Goal: Task Accomplishment & Management: Complete application form

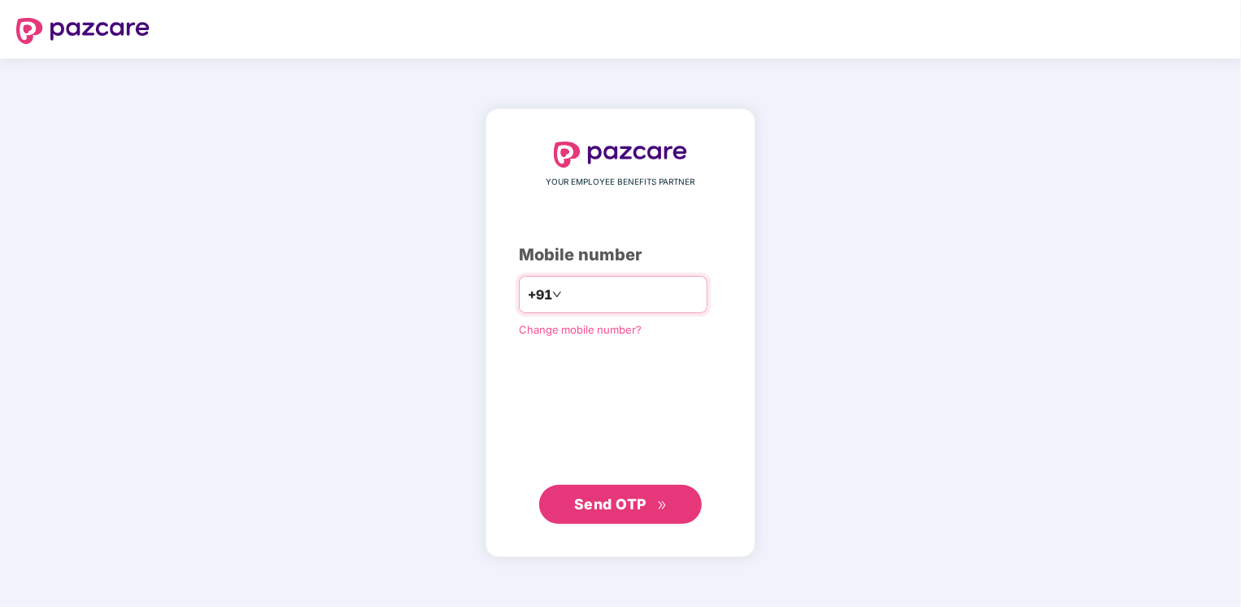
click at [605, 297] on input "number" at bounding box center [631, 294] width 133 height 26
type input "**********"
click at [585, 511] on span "Send OTP" at bounding box center [621, 503] width 94 height 23
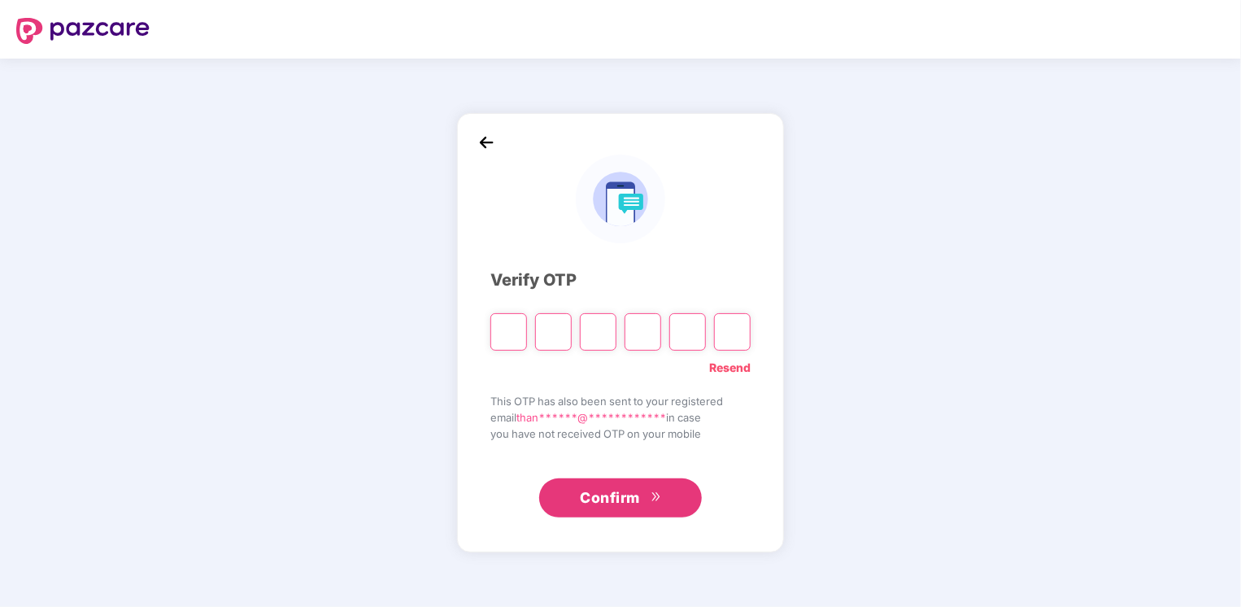
paste input "*"
type input "*"
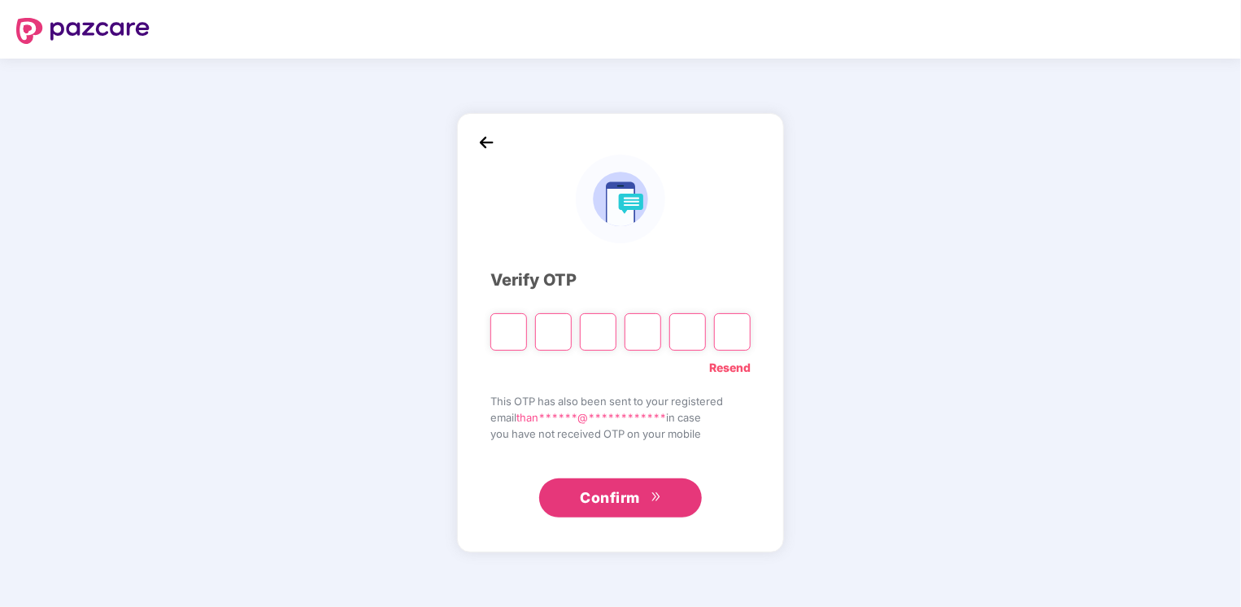
type input "*"
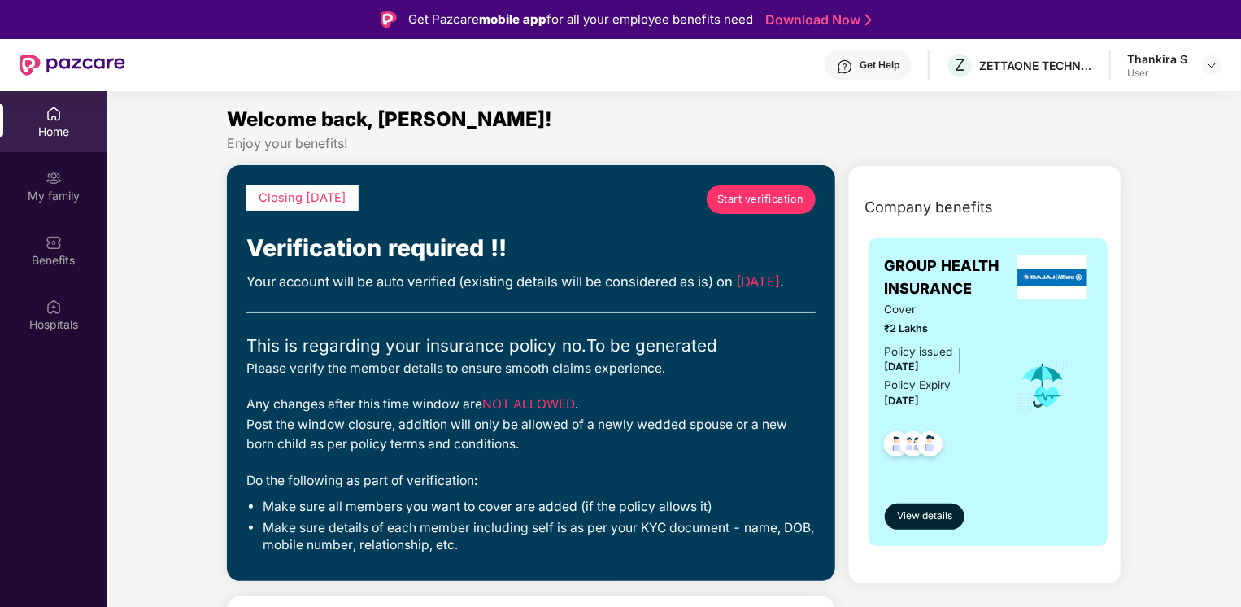
click at [748, 197] on span "Start verification" at bounding box center [760, 199] width 87 height 16
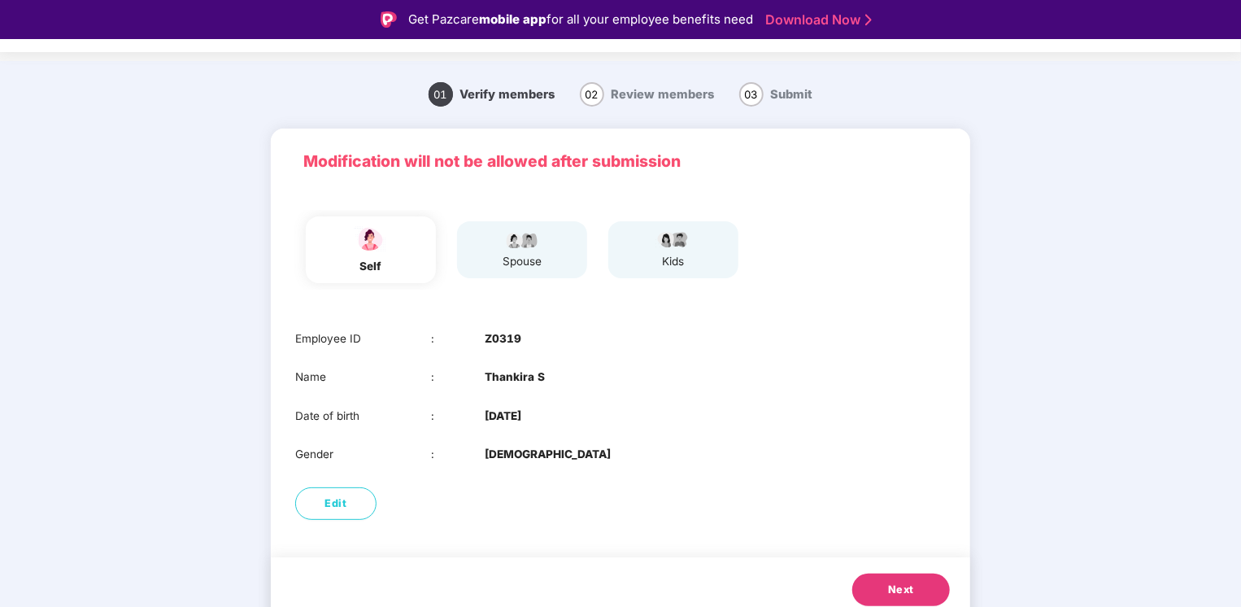
scroll to position [40, 0]
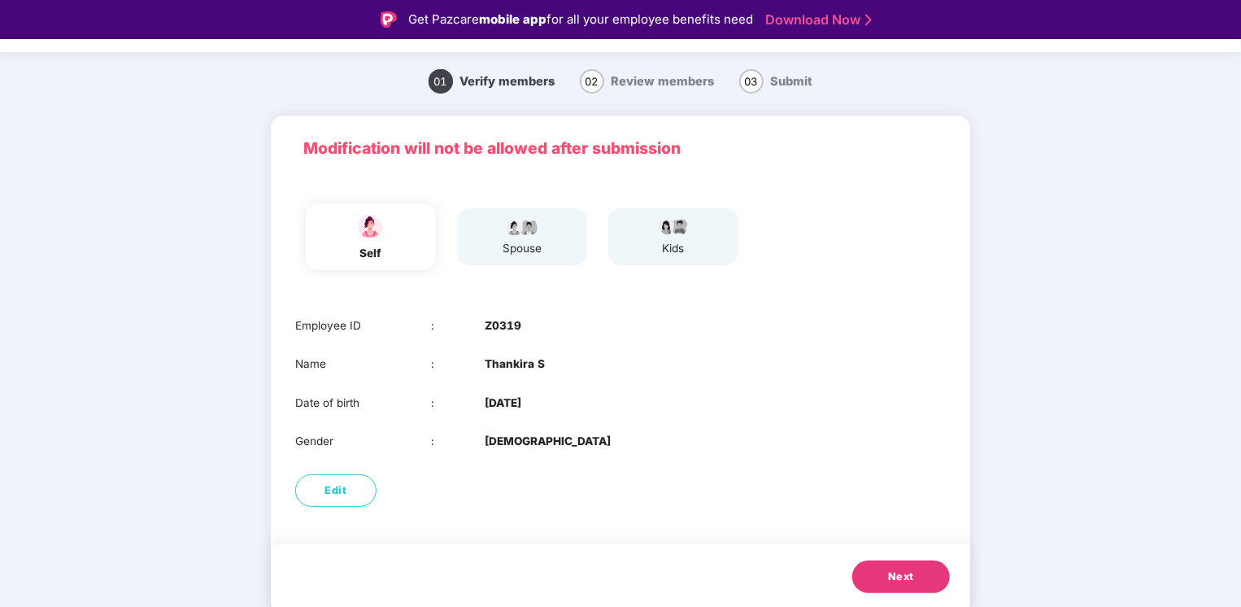
click at [507, 224] on img at bounding box center [522, 226] width 41 height 20
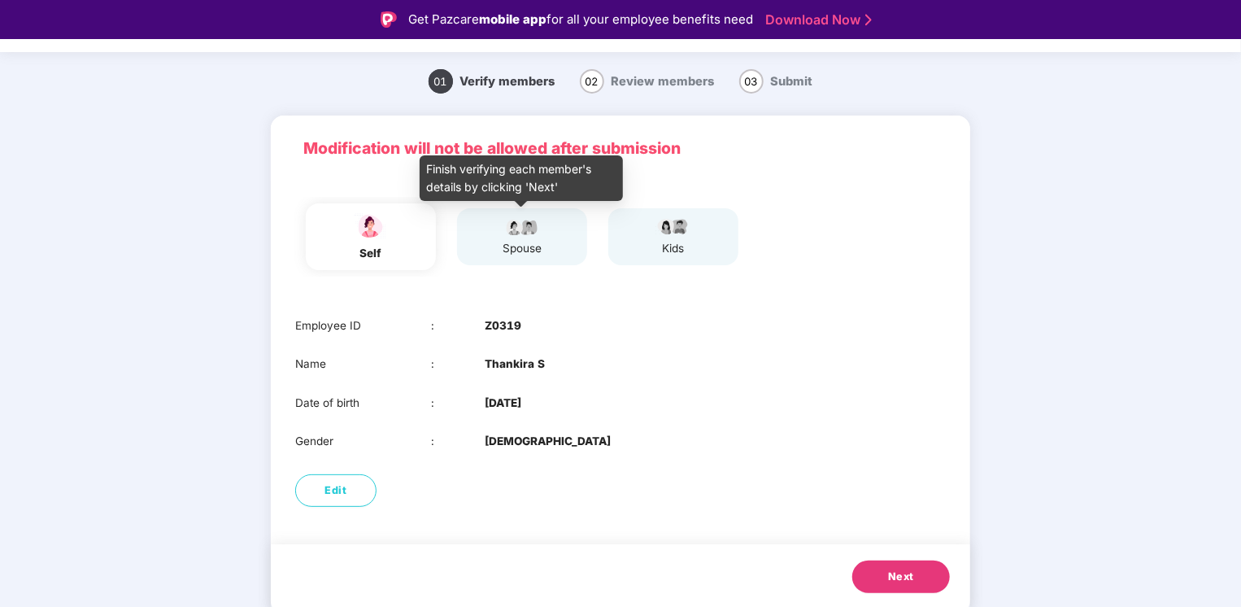
click at [516, 243] on div "spouse" at bounding box center [522, 248] width 41 height 17
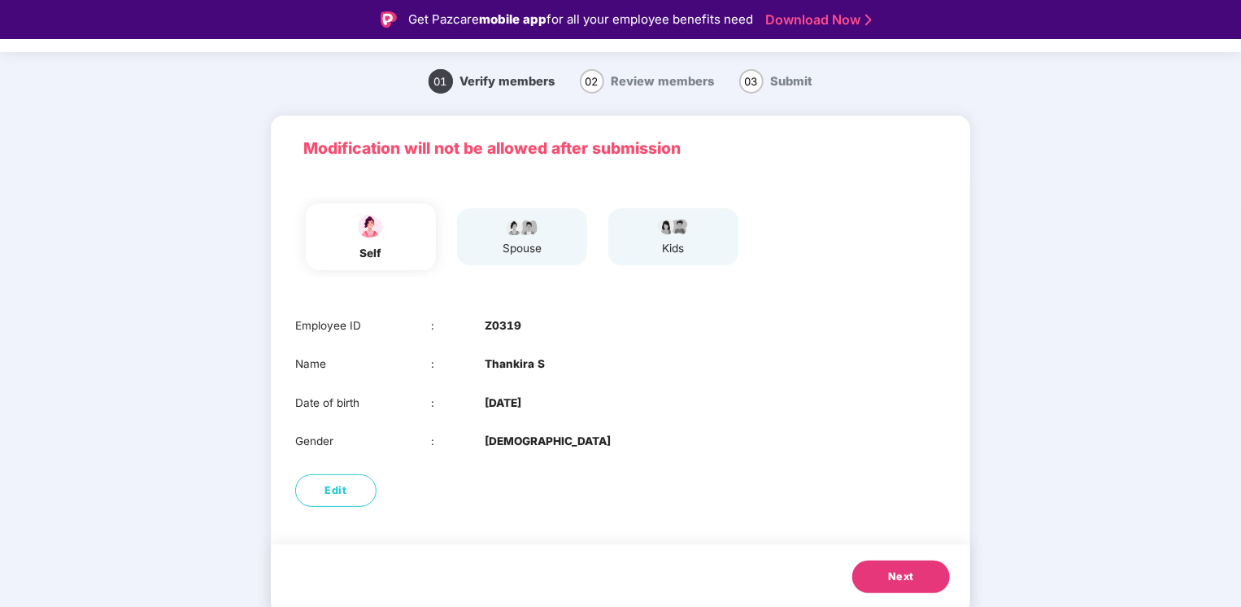
click at [897, 574] on span "Next" at bounding box center [901, 576] width 26 height 16
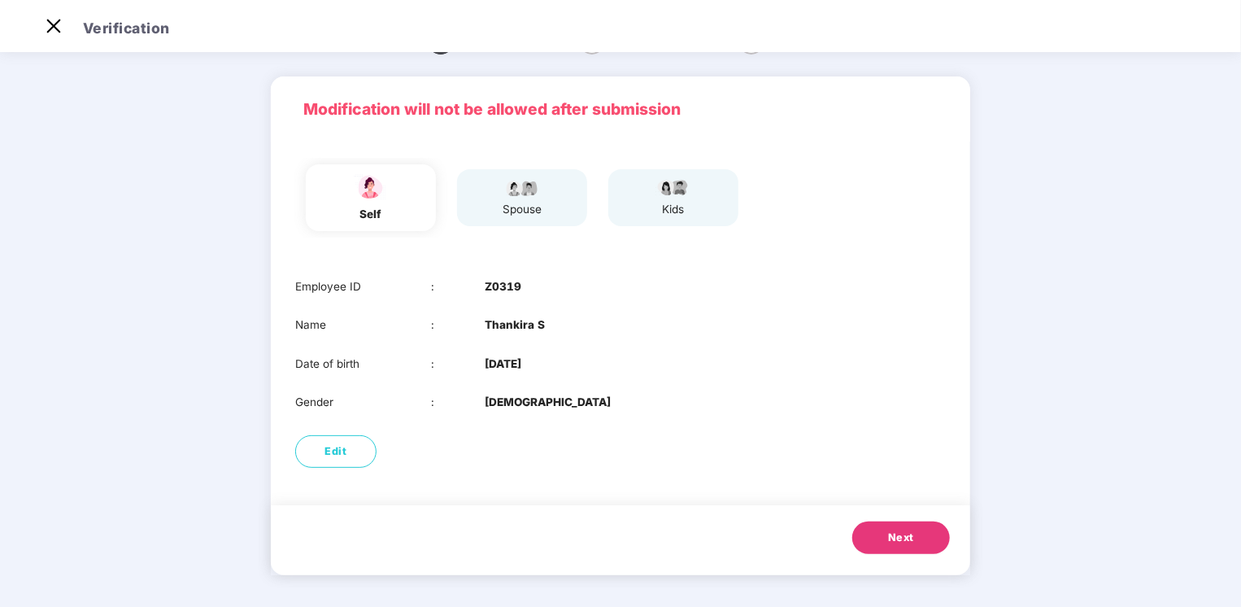
scroll to position [2, 0]
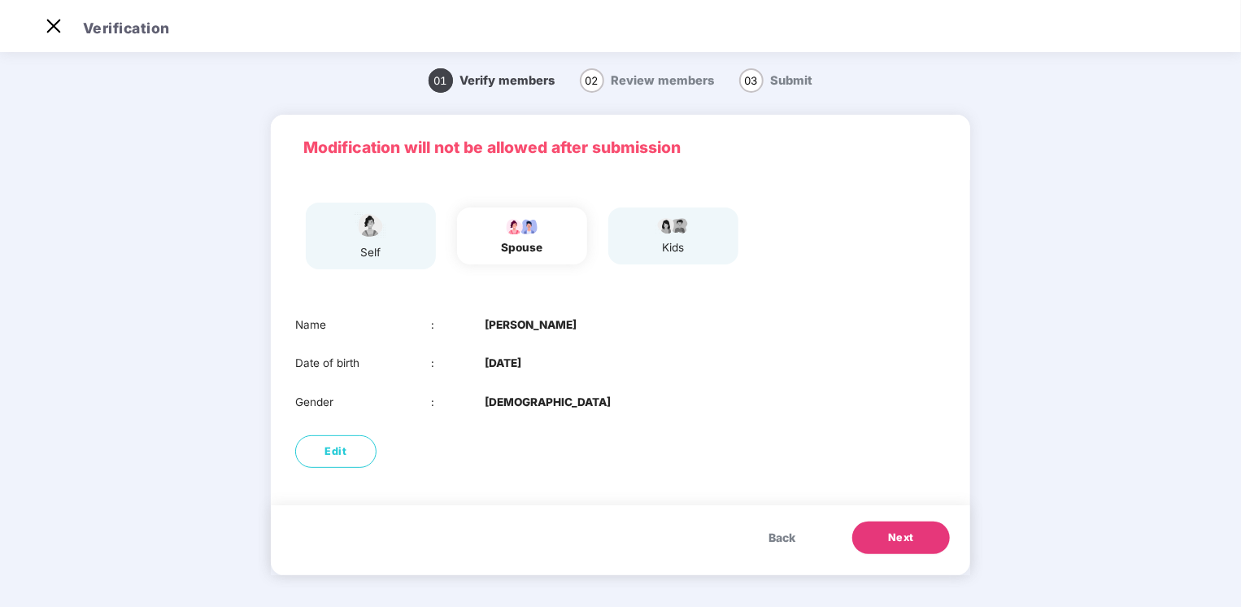
click at [900, 534] on span "Next" at bounding box center [901, 537] width 26 height 16
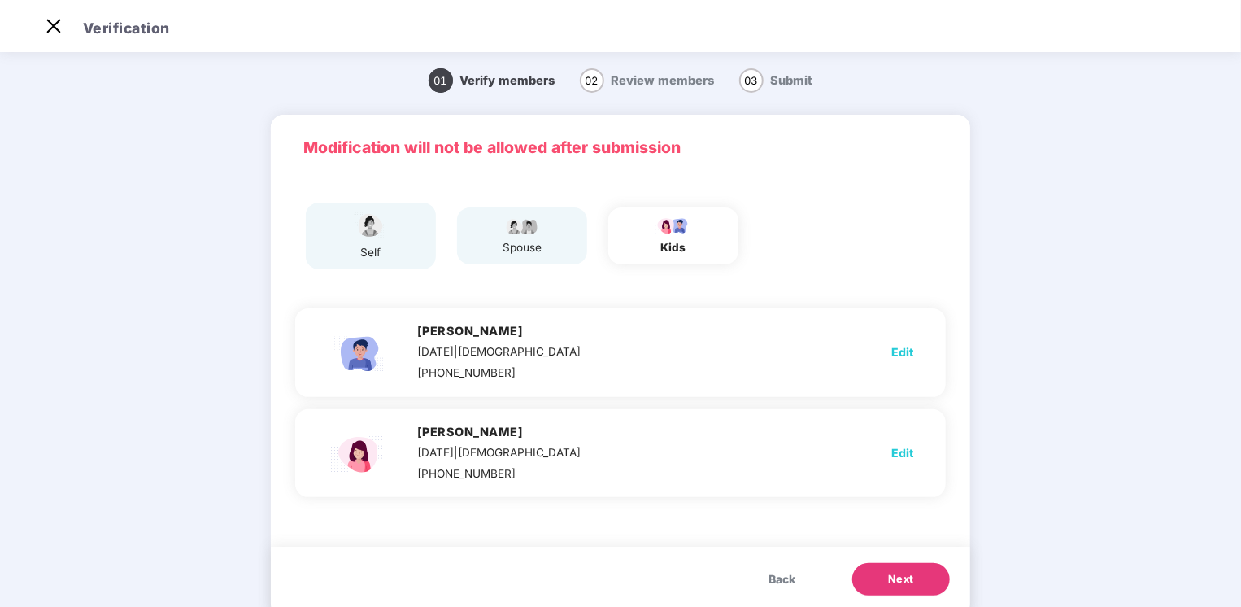
scroll to position [40, 0]
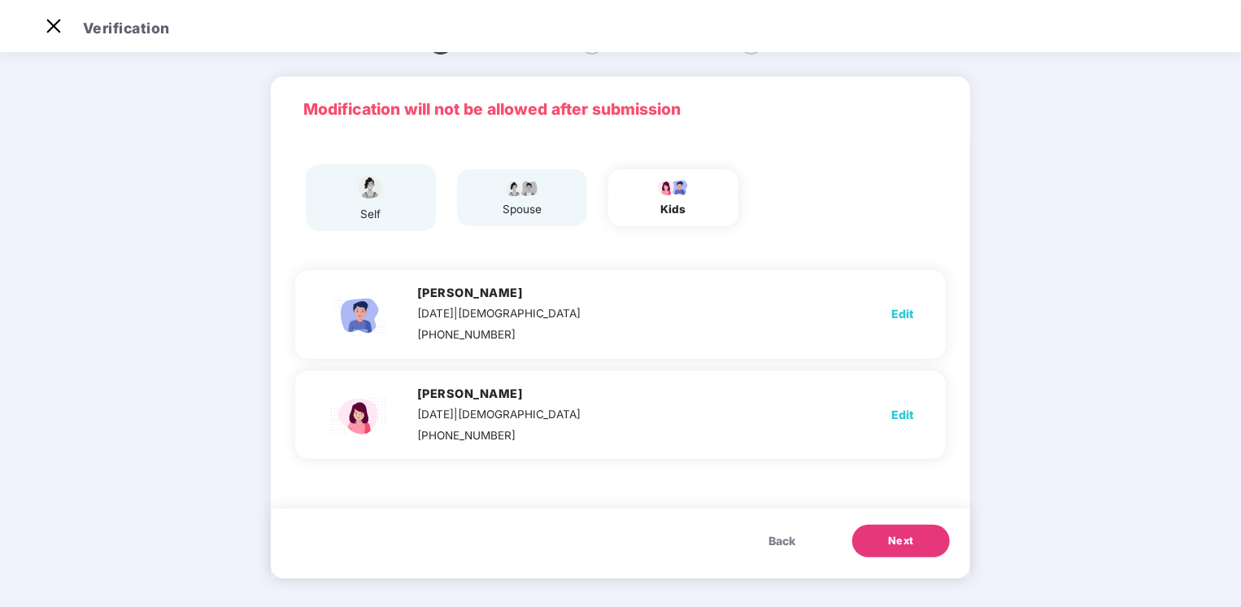
click at [881, 538] on button "Next" at bounding box center [901, 540] width 98 height 33
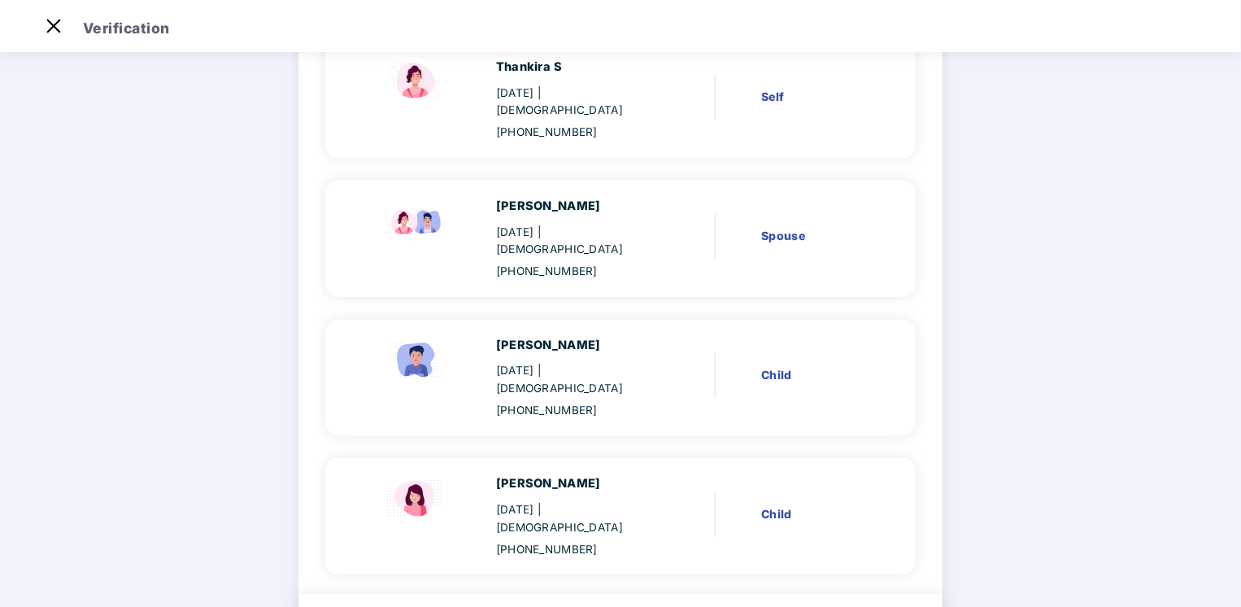
scroll to position [202, 0]
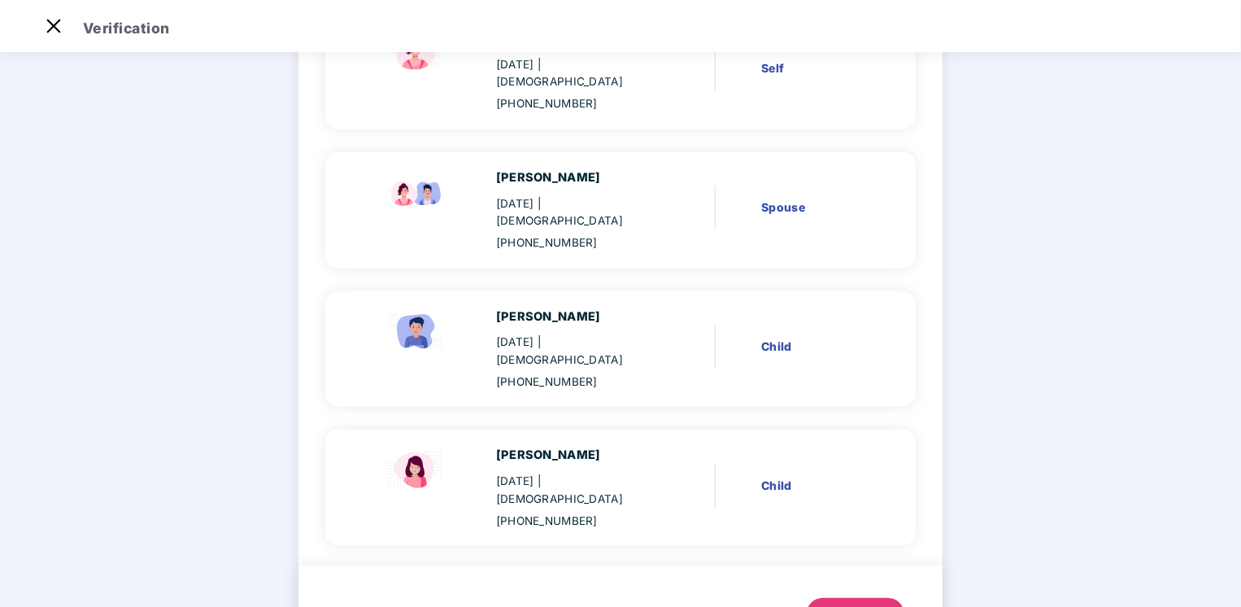
click at [852, 606] on div "Next" at bounding box center [855, 614] width 26 height 16
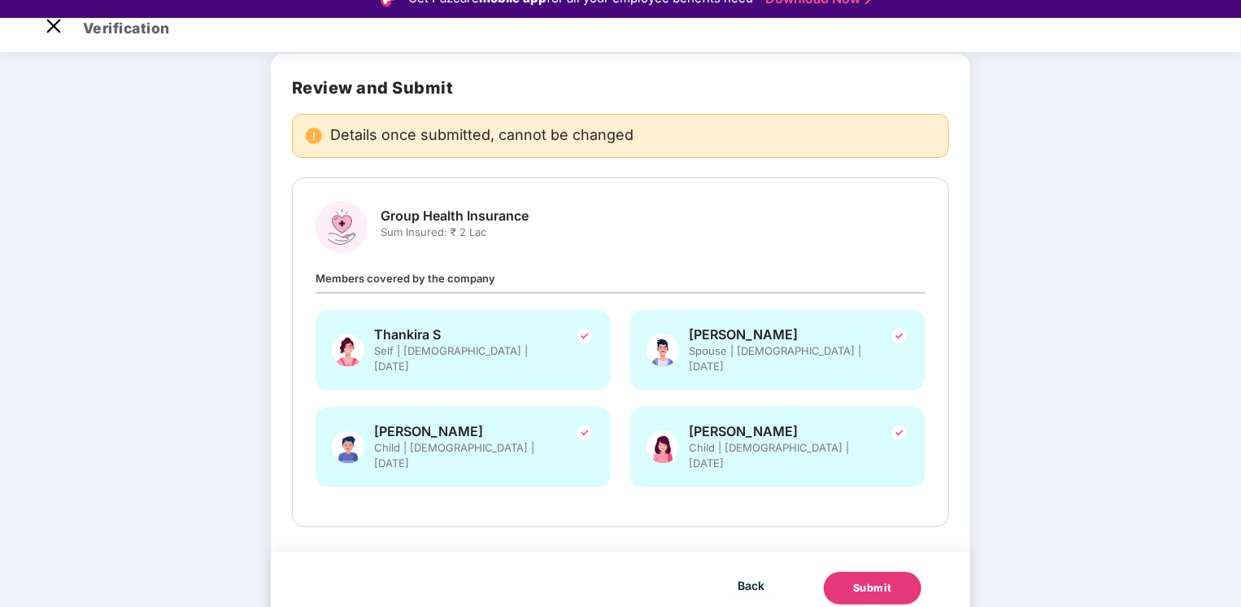
scroll to position [39, 0]
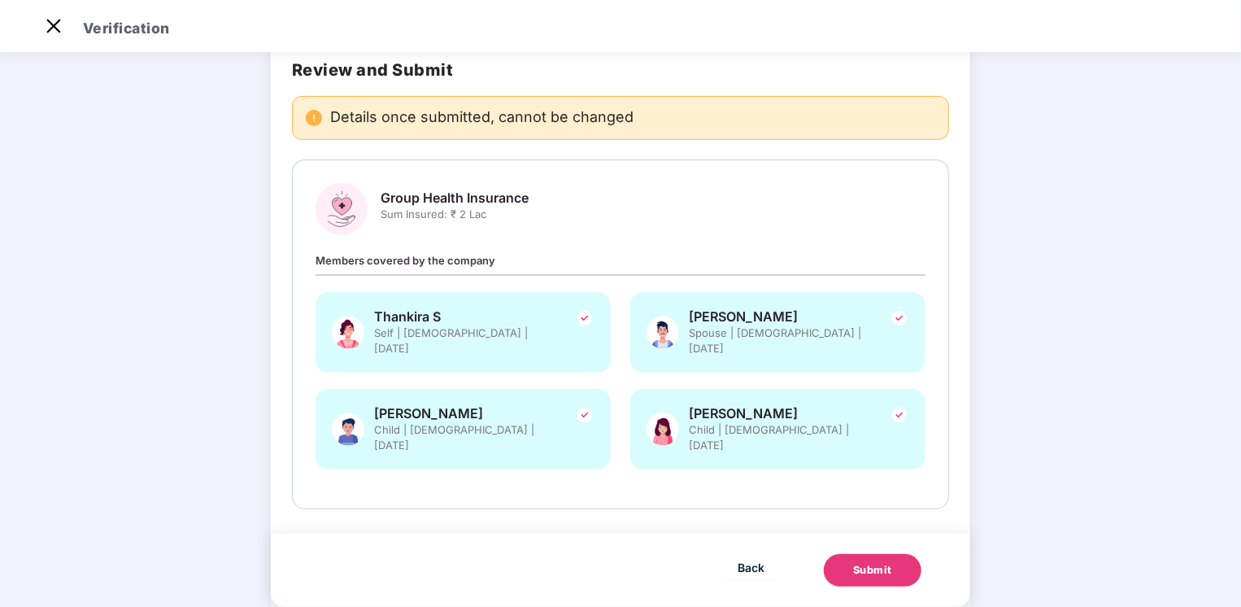
click at [884, 562] on div "Submit" at bounding box center [872, 570] width 39 height 16
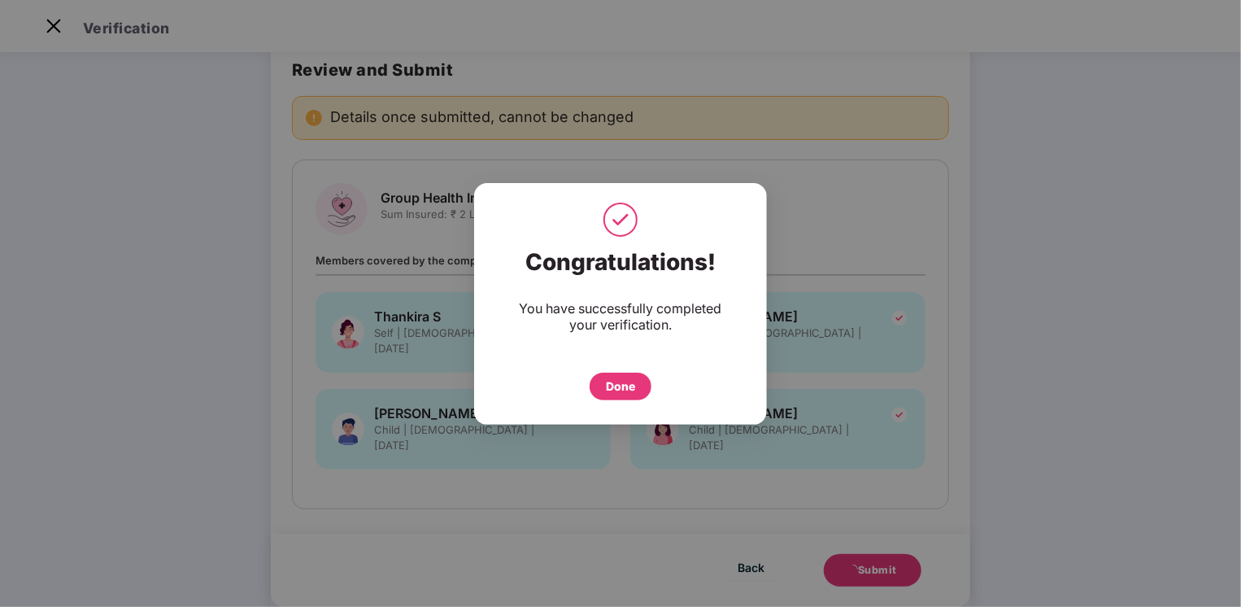
drag, startPoint x: 630, startPoint y: 374, endPoint x: 622, endPoint y: 388, distance: 16.0
click at [630, 375] on div "Done" at bounding box center [621, 386] width 62 height 28
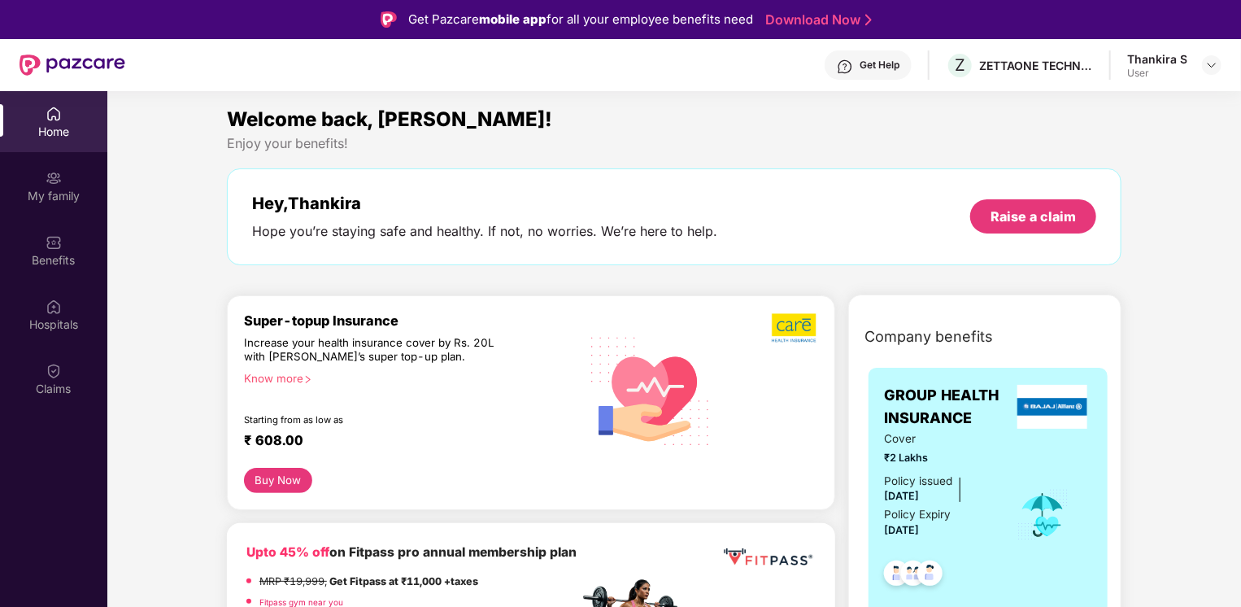
click at [71, 132] on div "Home" at bounding box center [53, 132] width 107 height 16
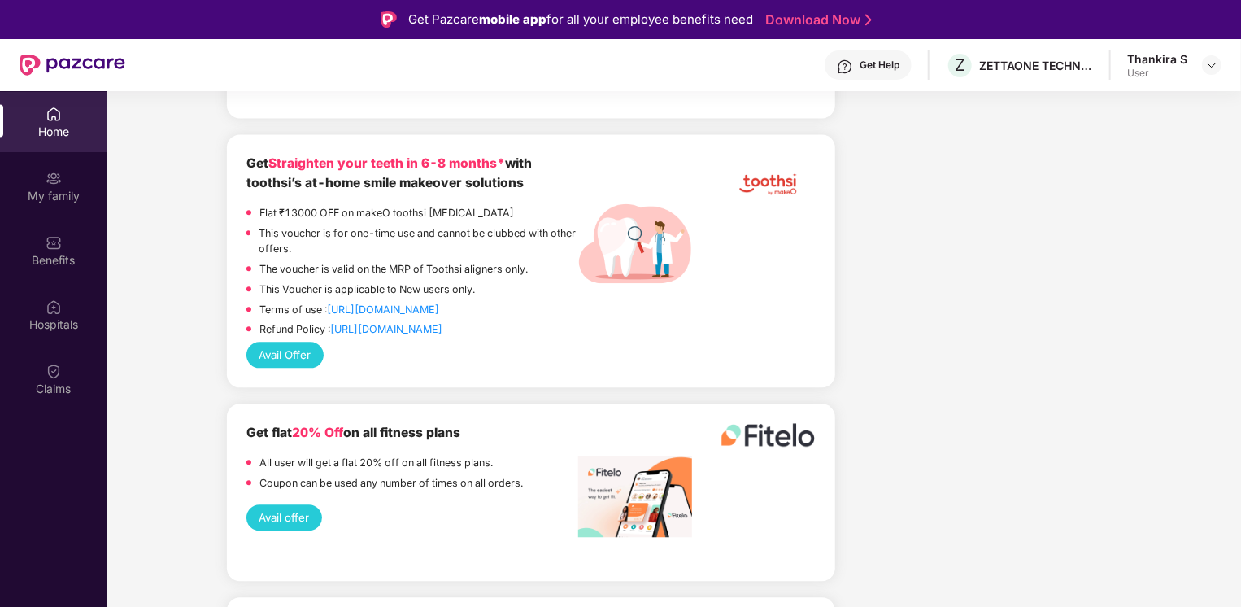
scroll to position [2114, 0]
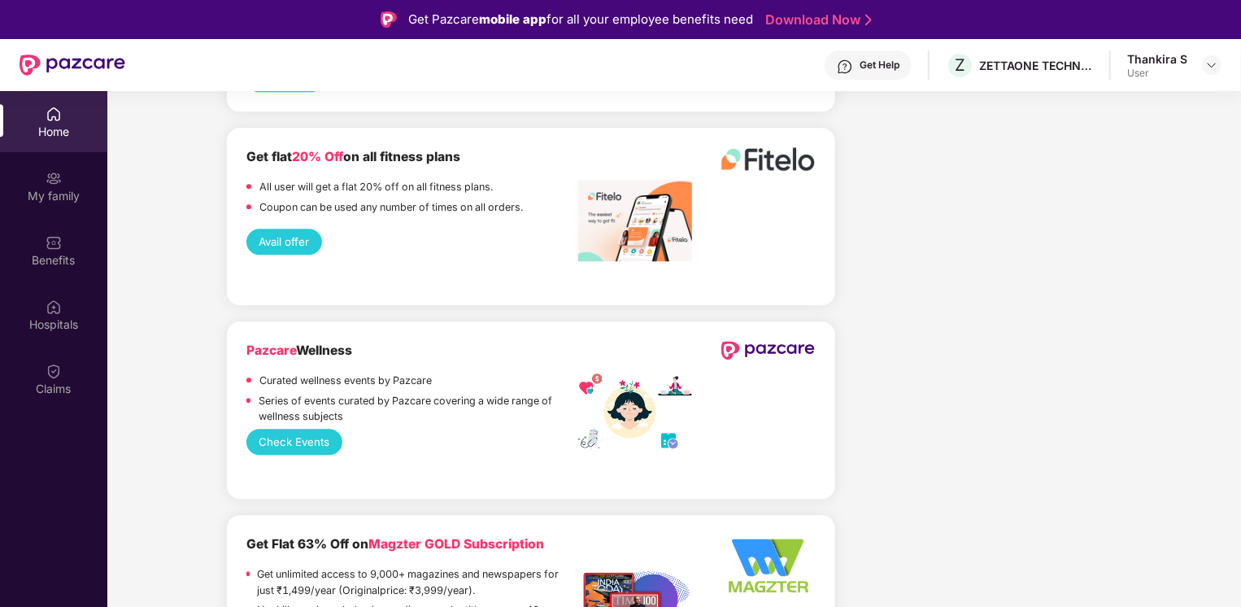
click at [288, 455] on button "Check Events" at bounding box center [294, 442] width 96 height 26
click at [64, 265] on div "Benefits" at bounding box center [53, 260] width 107 height 16
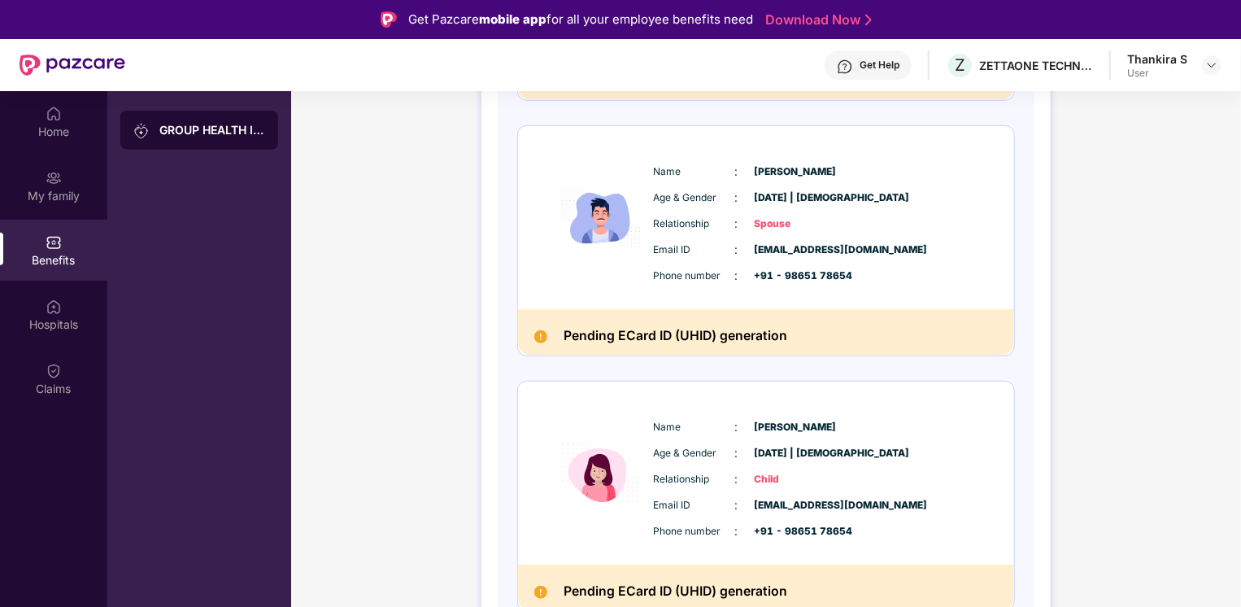
scroll to position [729, 0]
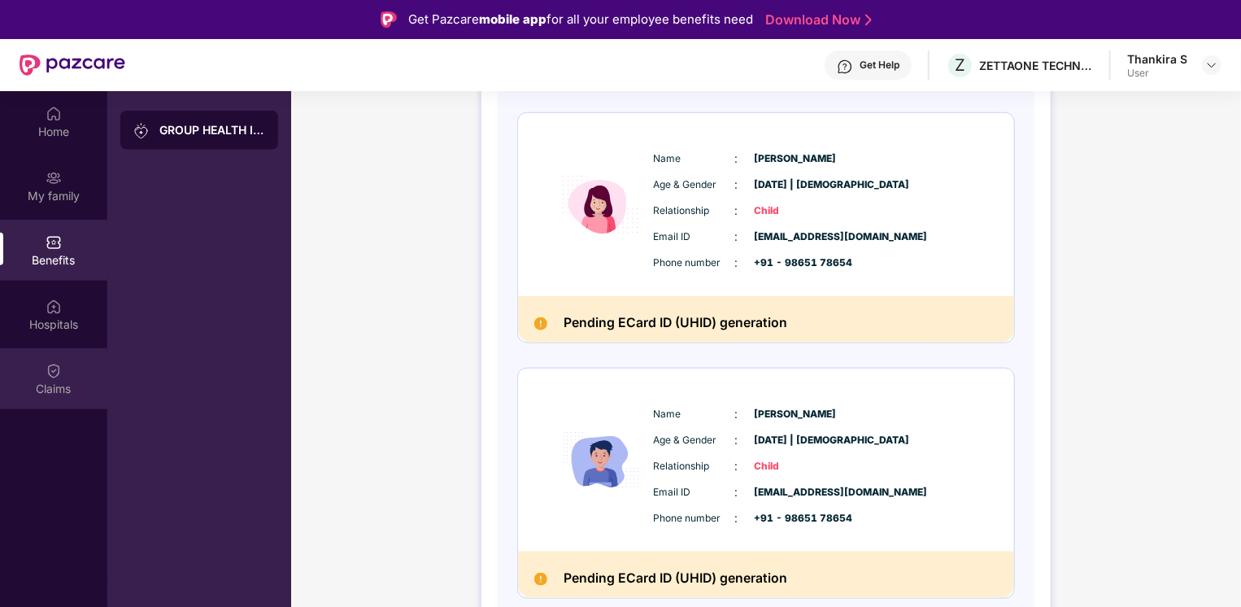
click at [52, 376] on img at bounding box center [54, 371] width 16 height 16
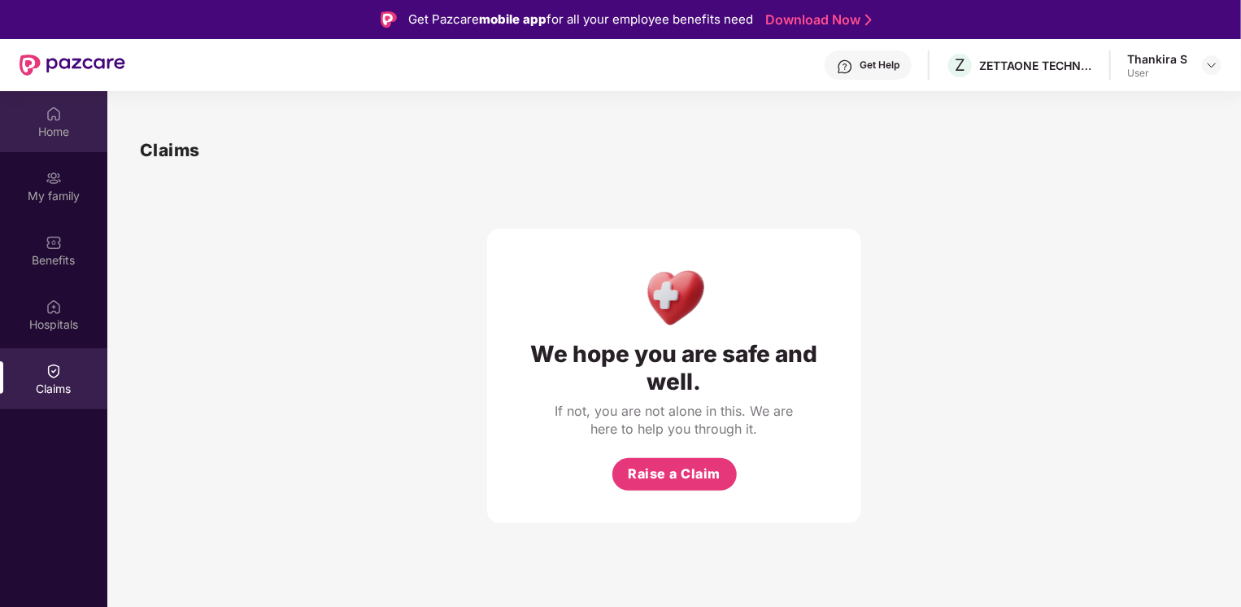
click at [62, 112] on div "Home" at bounding box center [53, 121] width 107 height 61
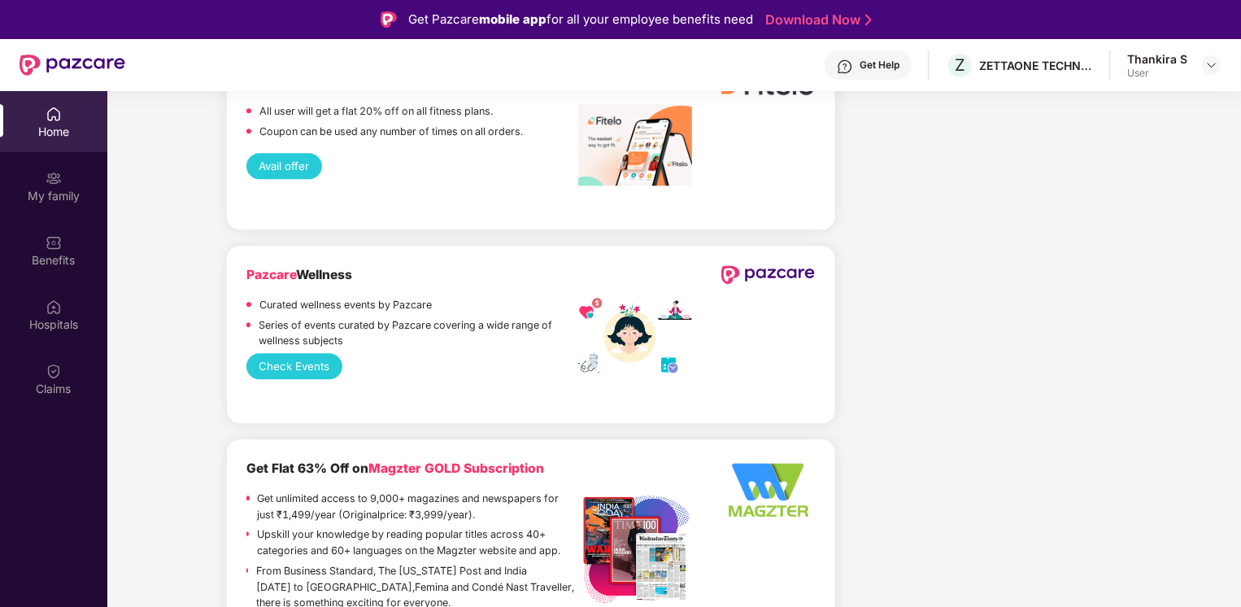
scroll to position [2277, 0]
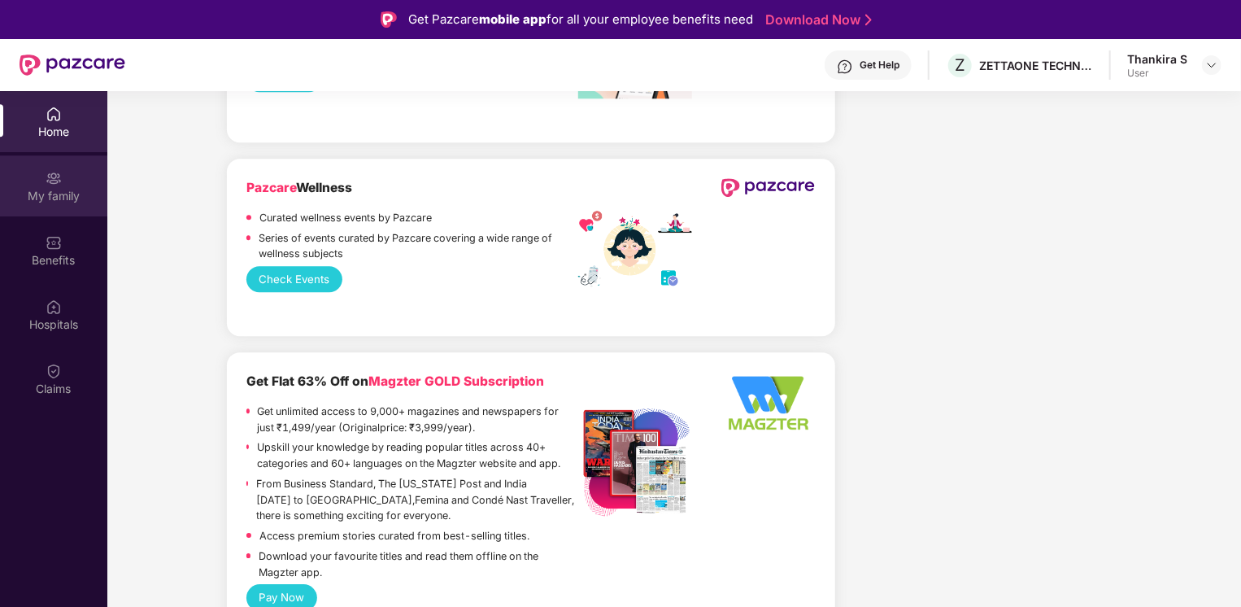
click at [46, 184] on img at bounding box center [54, 178] width 16 height 16
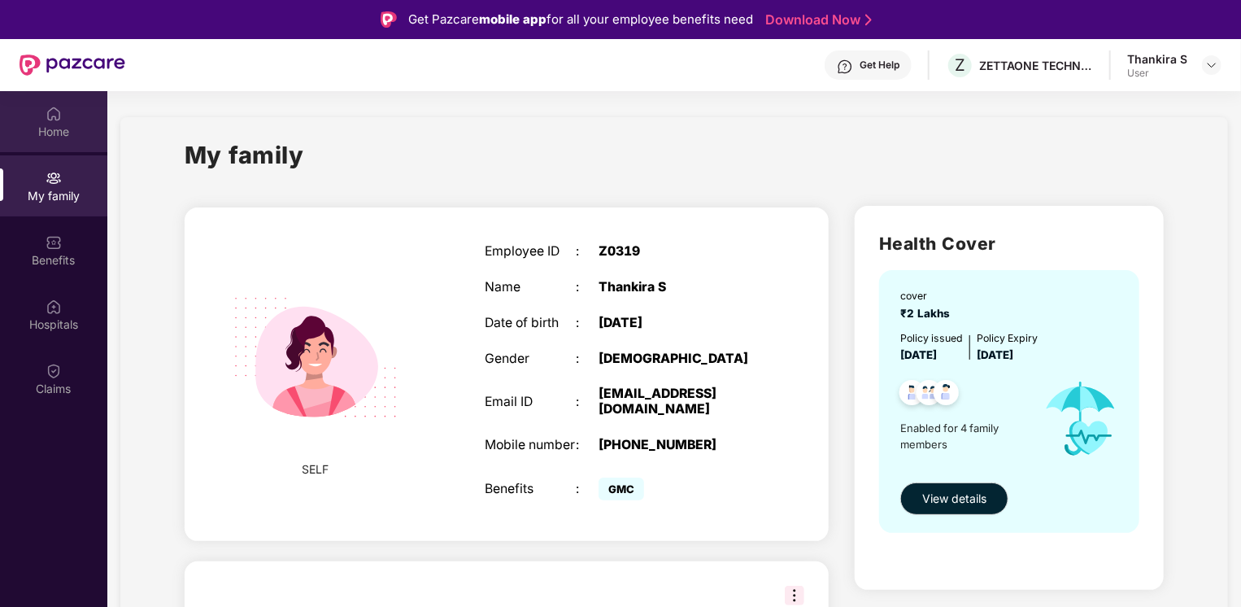
click at [42, 124] on div "Home" at bounding box center [53, 132] width 107 height 16
